Goal: Information Seeking & Learning: Learn about a topic

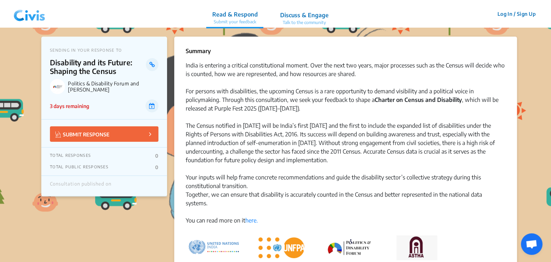
scroll to position [50, 0]
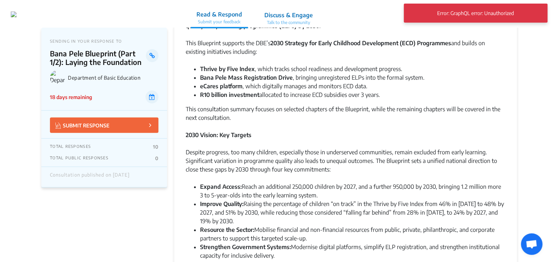
scroll to position [73, 0]
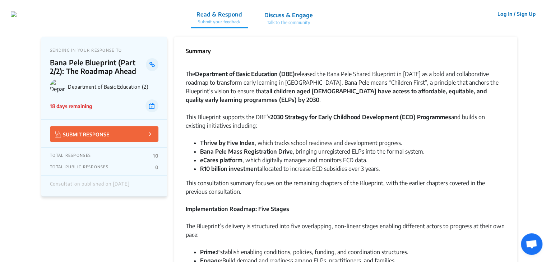
click at [405, 148] on li "Bana Pele Mass Registration Drive , bringing unregistered ELPs into the formal …" at bounding box center [352, 151] width 305 height 9
